Goal: Ask a question: Seek information or help from site administrators or community

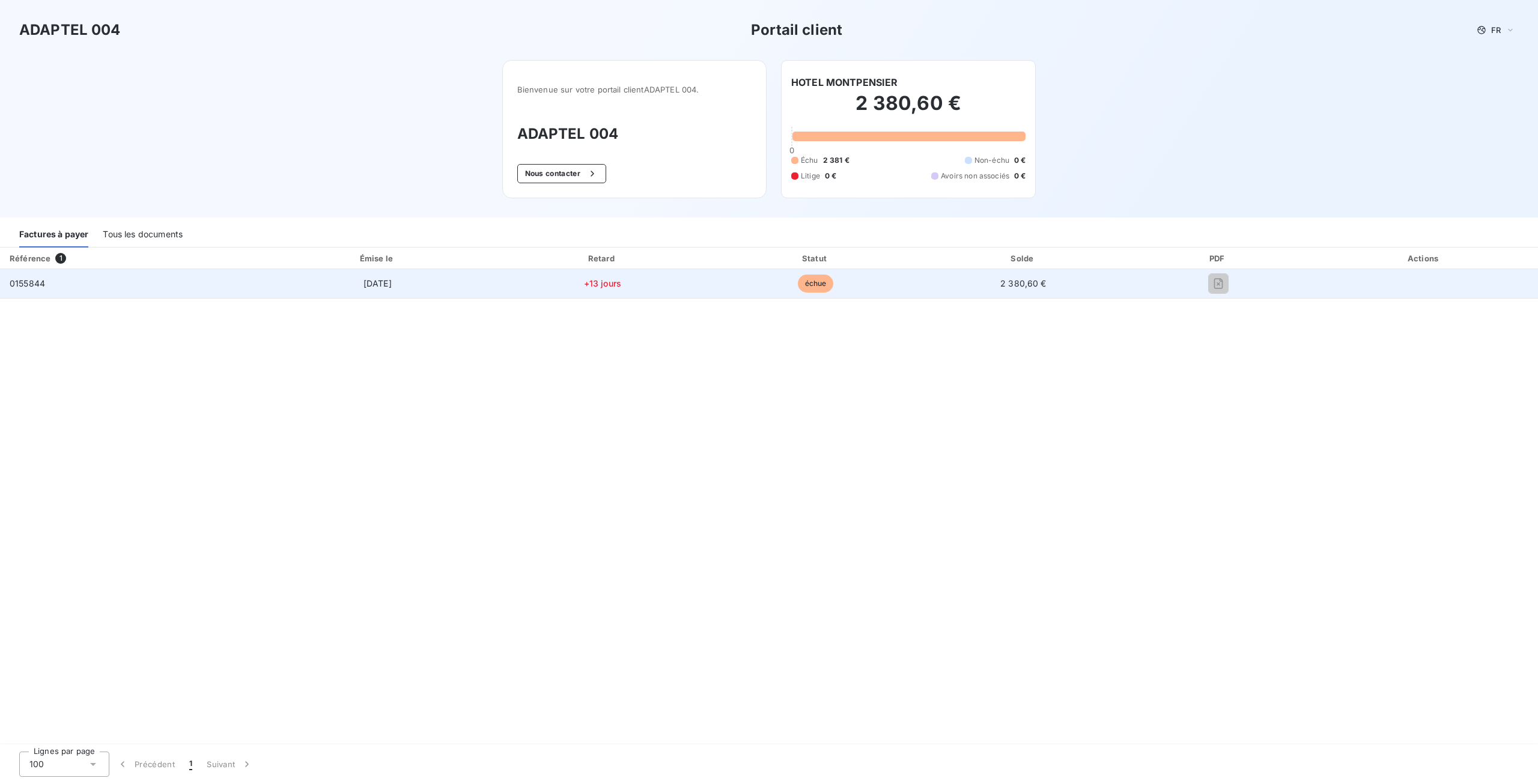
click at [32, 284] on span "0155844" at bounding box center [27, 283] width 35 height 10
click at [388, 278] on span "[DATE]" at bounding box center [377, 283] width 28 height 10
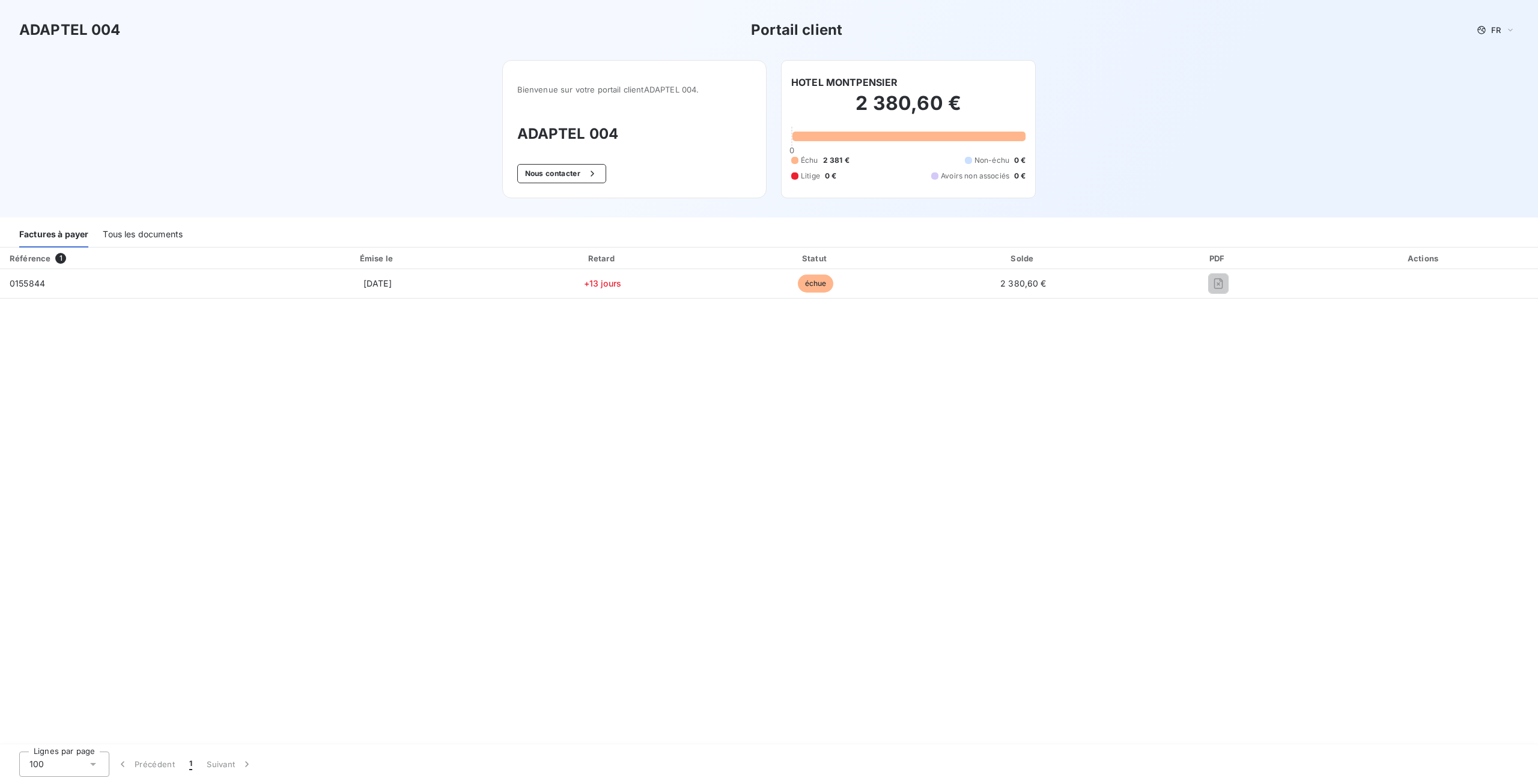
click at [157, 231] on div "Tous les documents" at bounding box center [143, 234] width 80 height 26
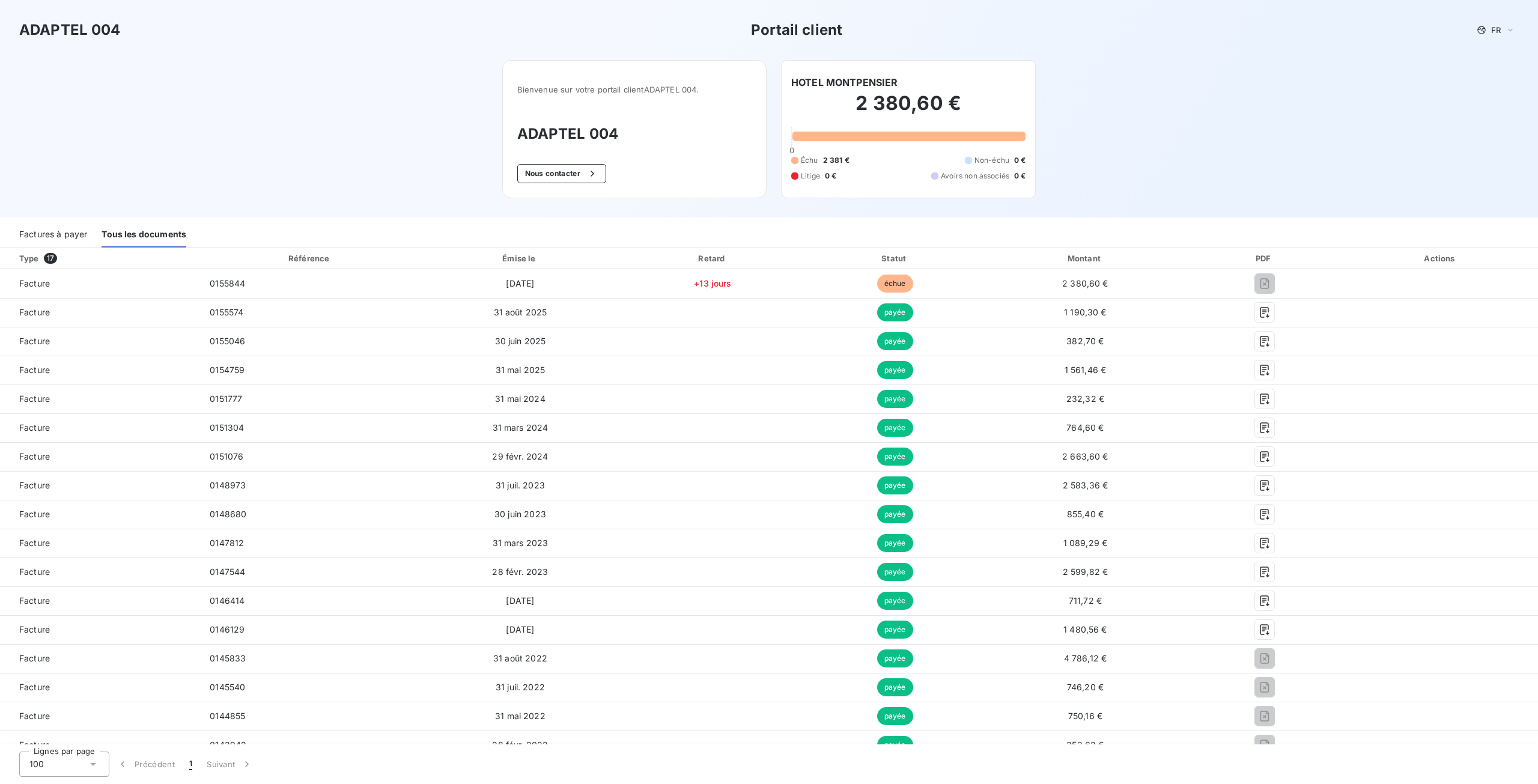
click at [32, 232] on div "Factures à payer" at bounding box center [53, 234] width 68 height 26
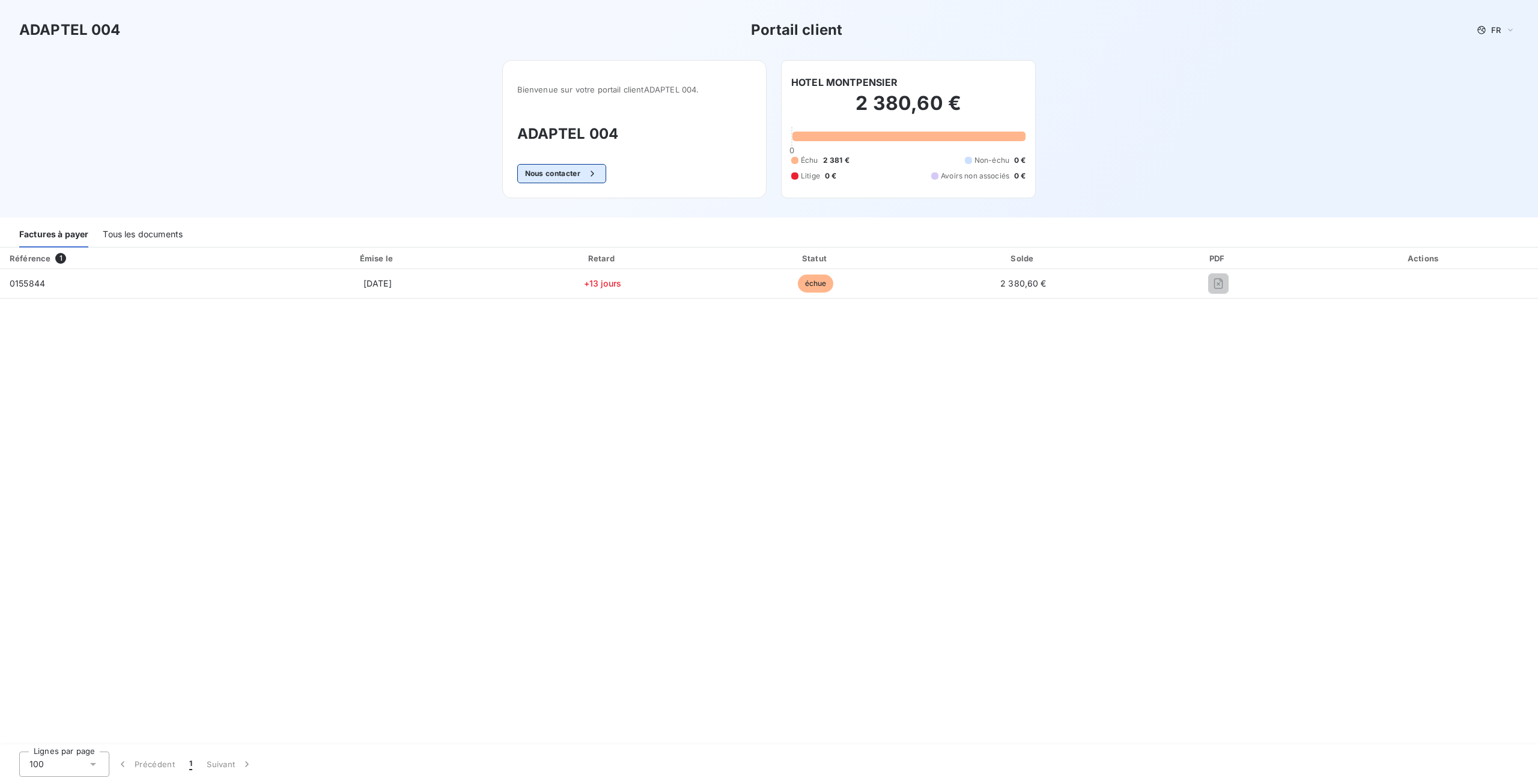
click at [537, 168] on button "Nous contacter" at bounding box center [561, 174] width 89 height 19
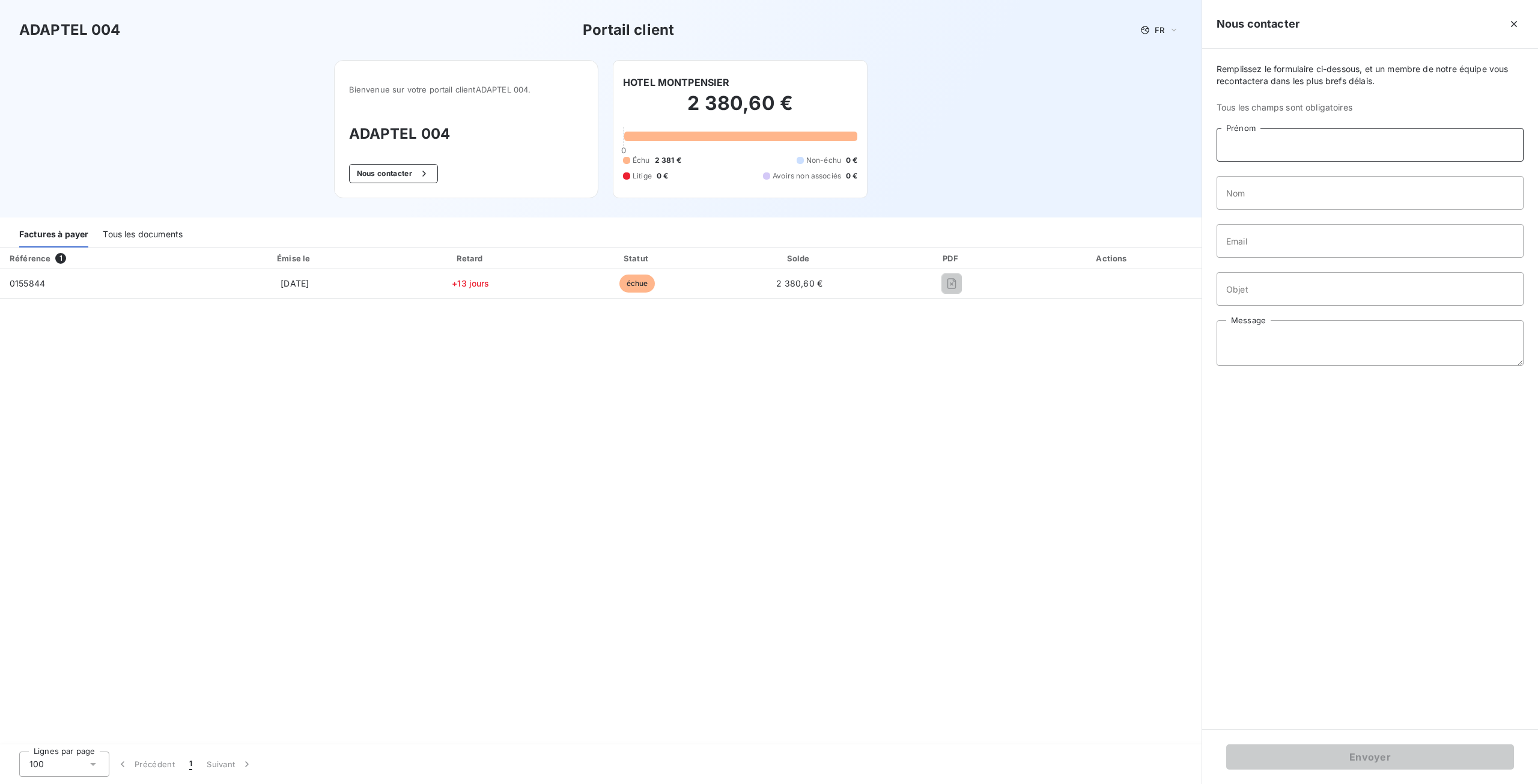
click at [1352, 135] on input "Prénom" at bounding box center [1370, 145] width 307 height 34
type input "[PERSON_NAME]"
type input "BRODEUR"
click at [1301, 242] on input "Email" at bounding box center [1370, 241] width 307 height 34
type input "[EMAIL_ADDRESS][DOMAIN_NAME]"
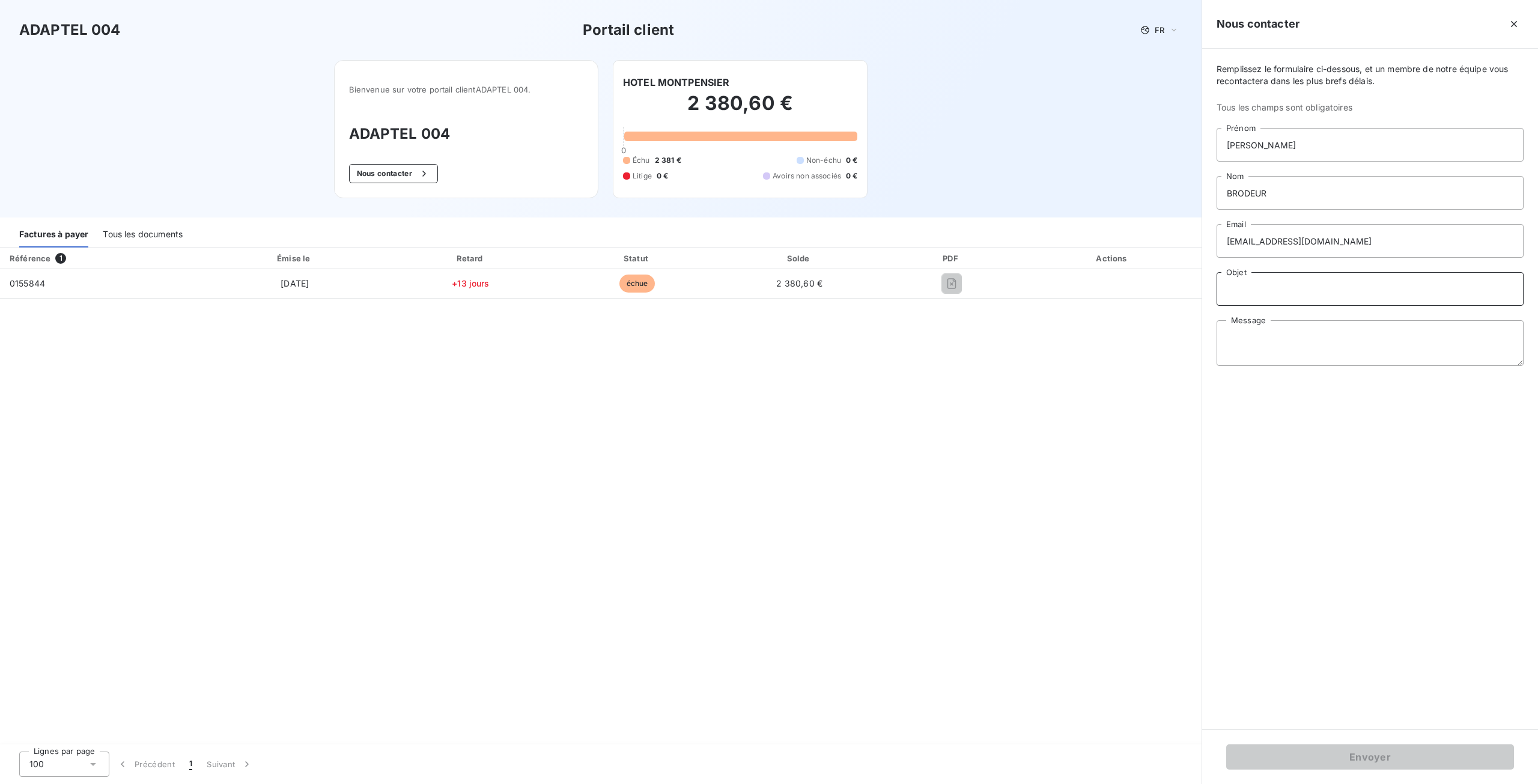
click at [1272, 285] on input "Objet" at bounding box center [1370, 289] width 307 height 34
type input "factures"
click at [1247, 326] on textarea "Message" at bounding box center [1370, 343] width 307 height 46
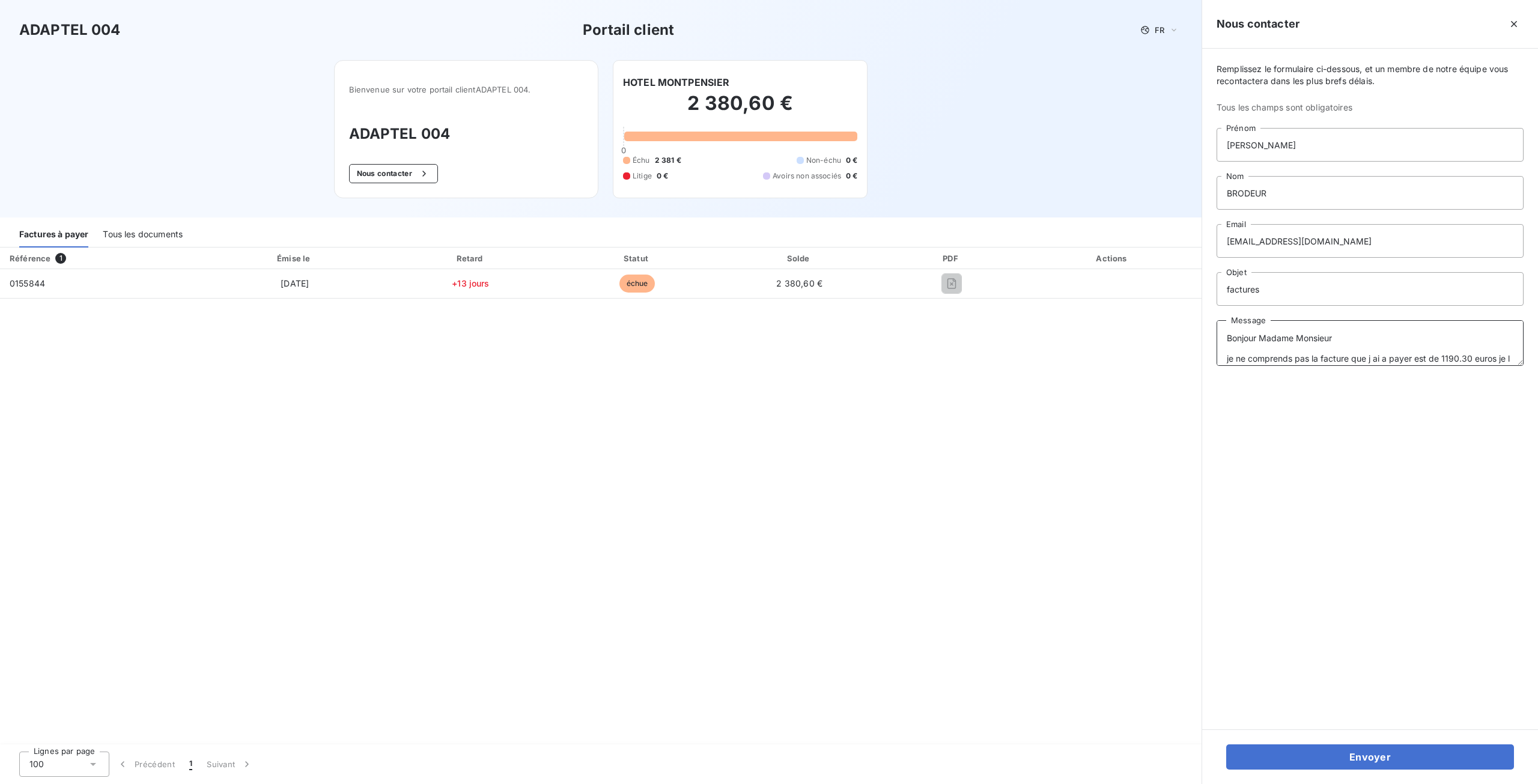
click at [1313, 356] on textarea "Bonjour Madame Monsieur je ne comprends pas la facture que j ai a payer est de …" at bounding box center [1370, 343] width 307 height 46
click at [1475, 355] on textarea "Bonjour Madame Monsieur je ne comprends [DOMAIN_NAME] facture que j ai a payer …" at bounding box center [1370, 343] width 307 height 46
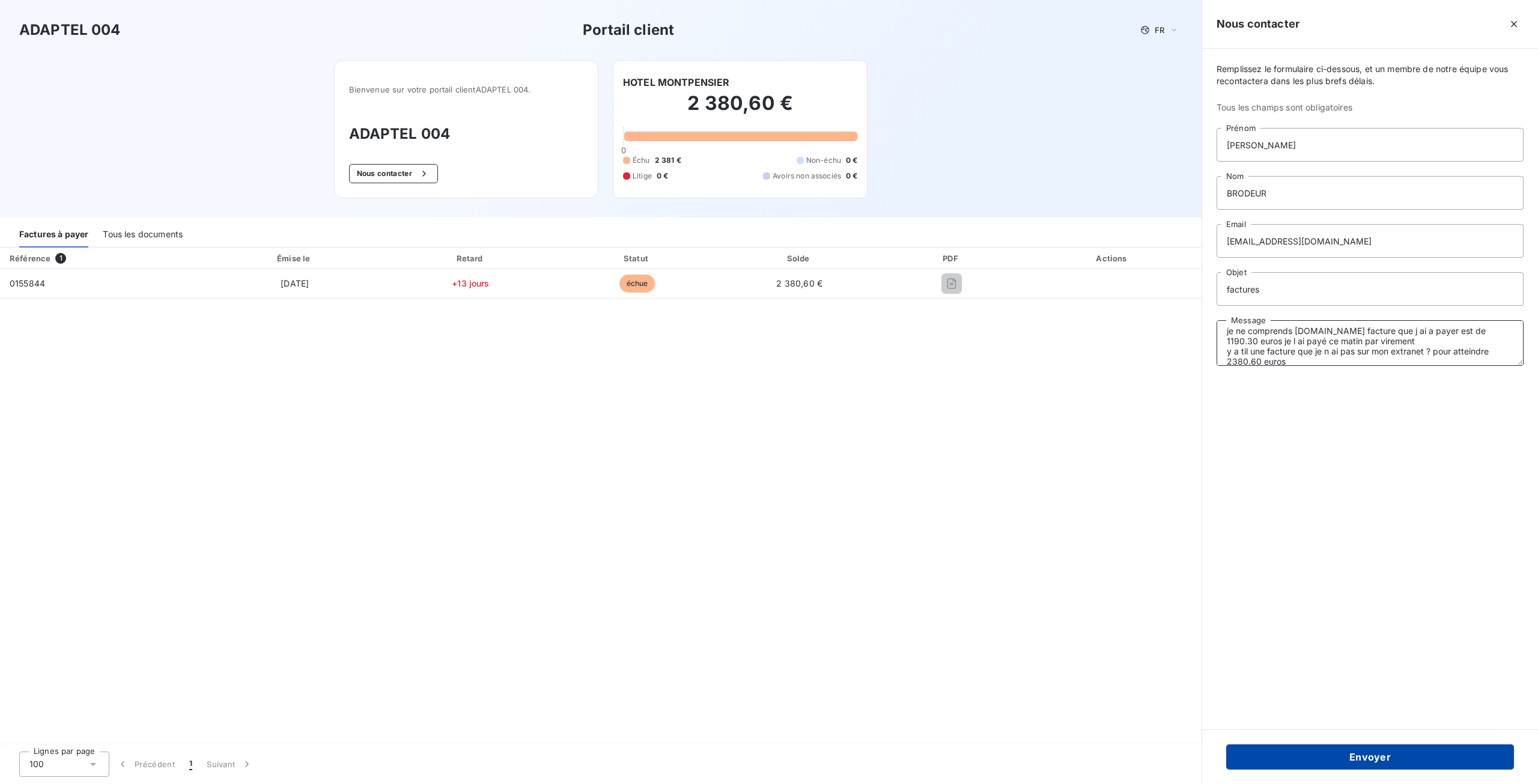
type textarea "Bonjour Madame Monsieur je ne comprends [DOMAIN_NAME] facture que j ai a payer …"
click at [1311, 754] on button "Envoyer" at bounding box center [1370, 756] width 288 height 26
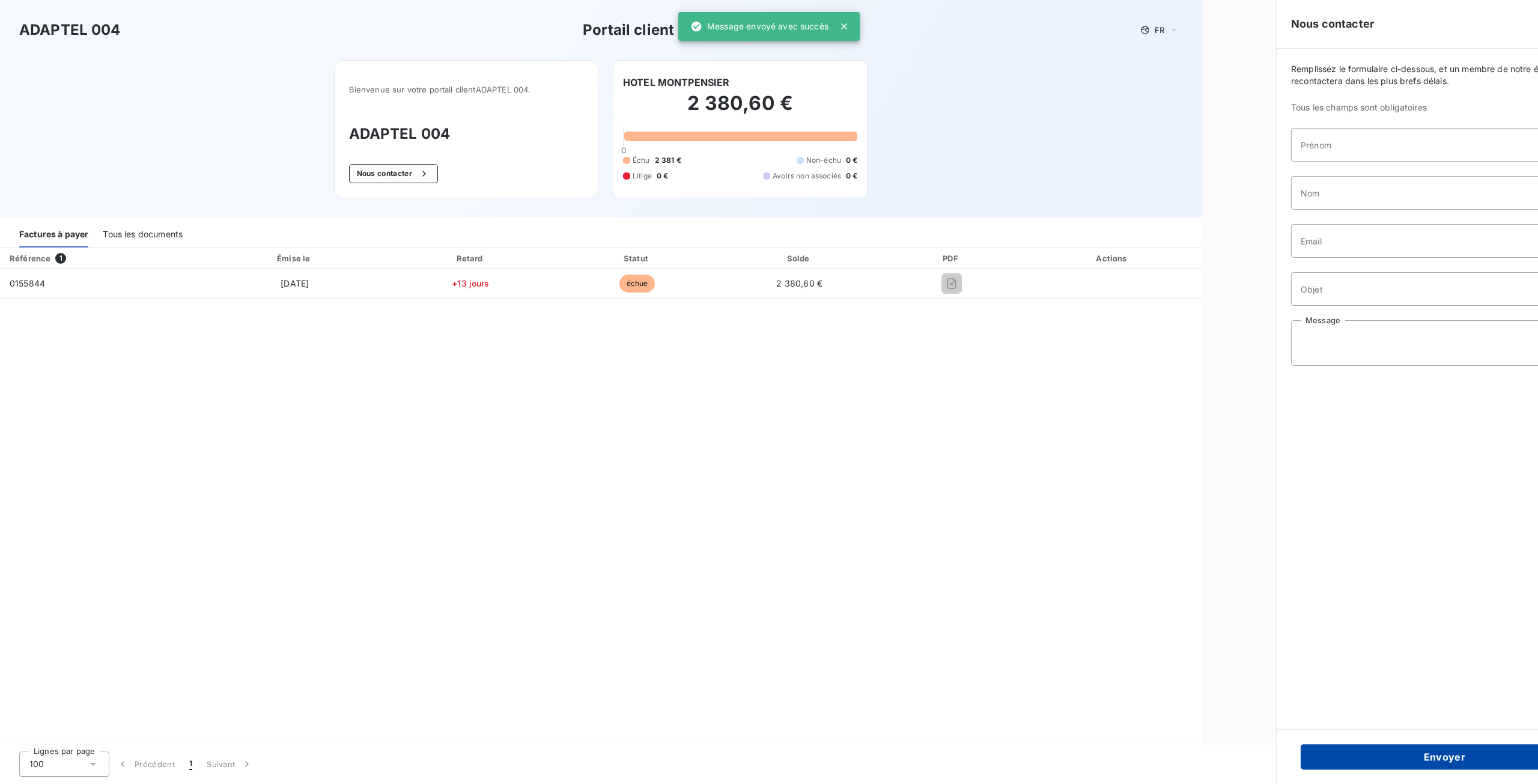
scroll to position [0, 0]
